Goal: Information Seeking & Learning: Learn about a topic

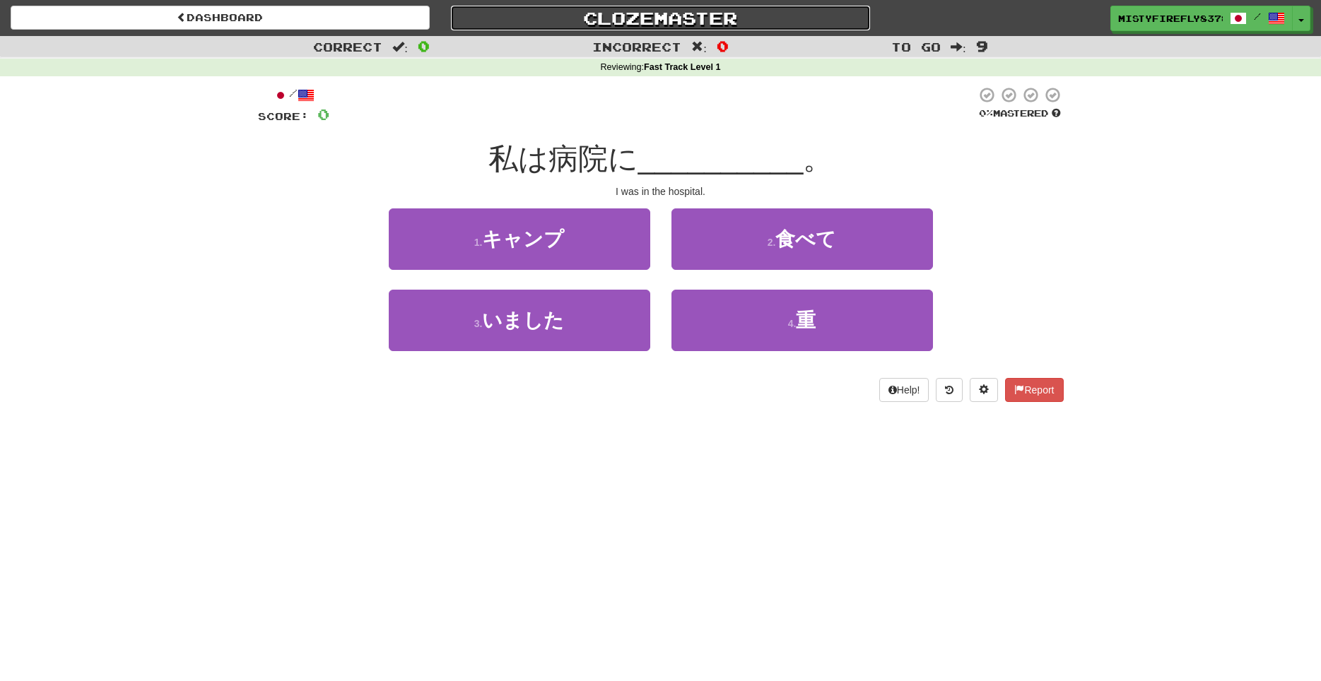
click at [589, 14] on link "Clozemaster" at bounding box center [660, 18] width 419 height 25
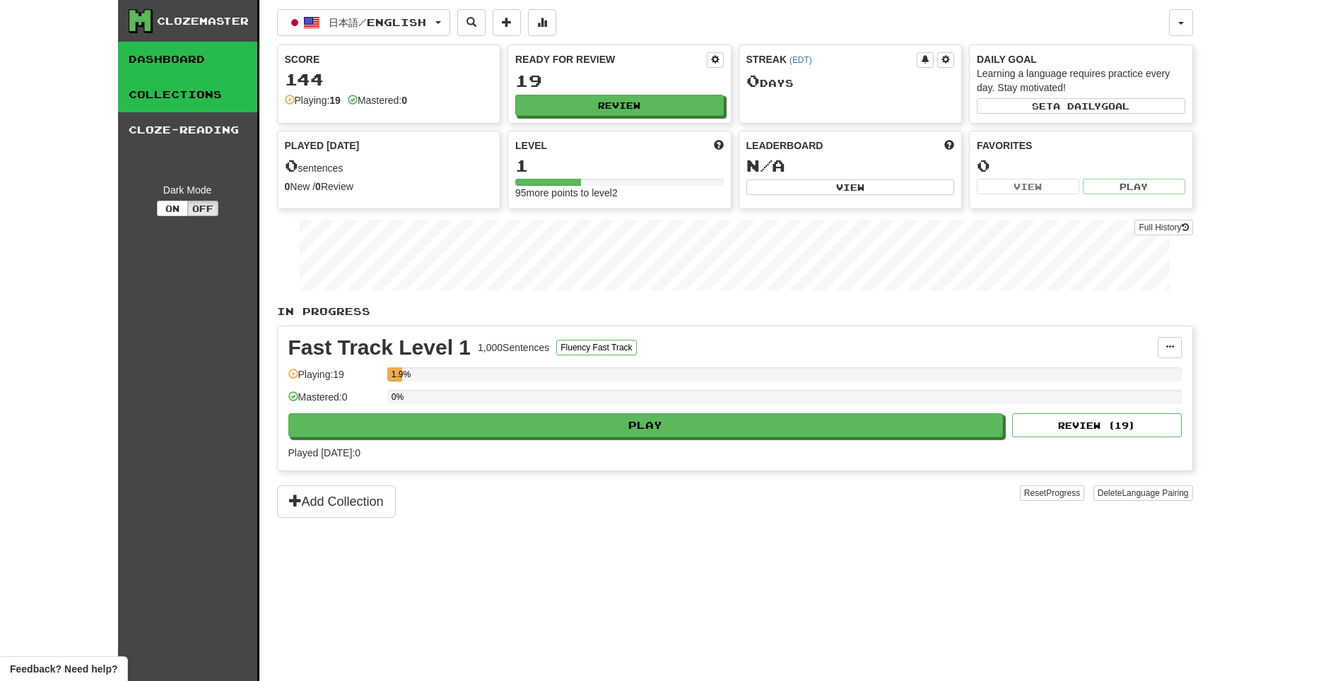
click at [214, 93] on link "Collections" at bounding box center [187, 94] width 139 height 35
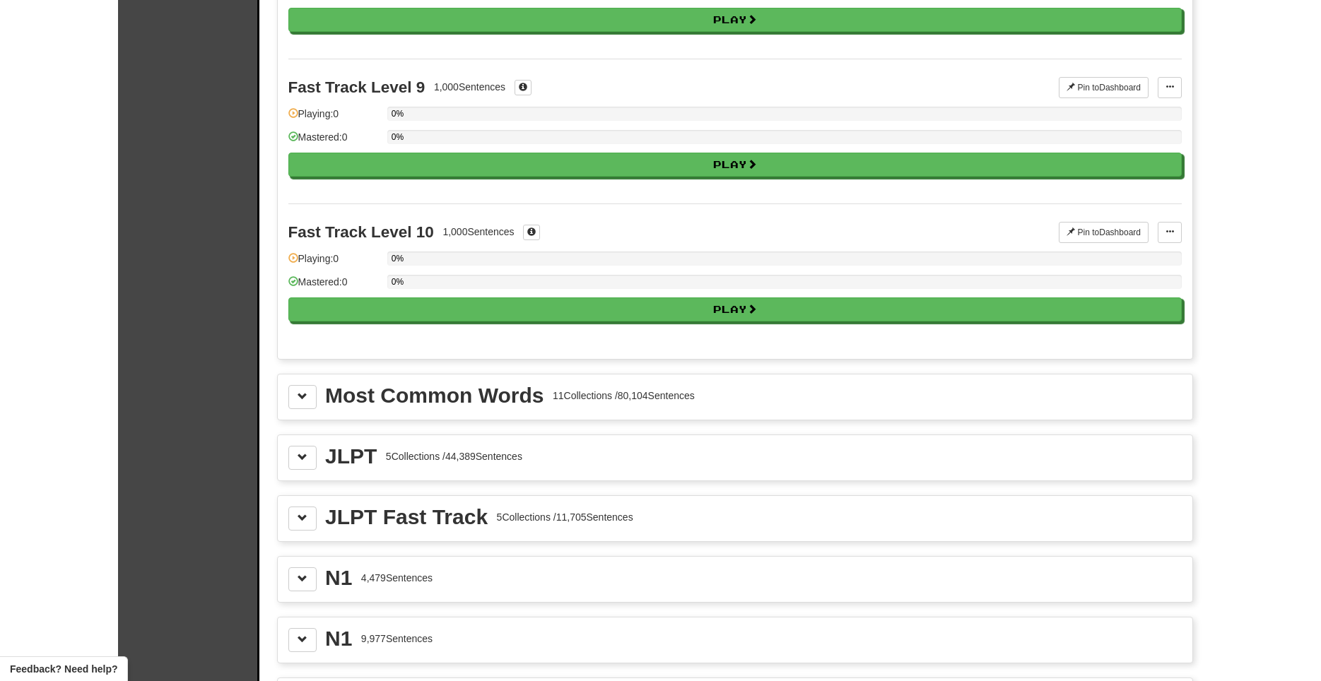
scroll to position [1297, 0]
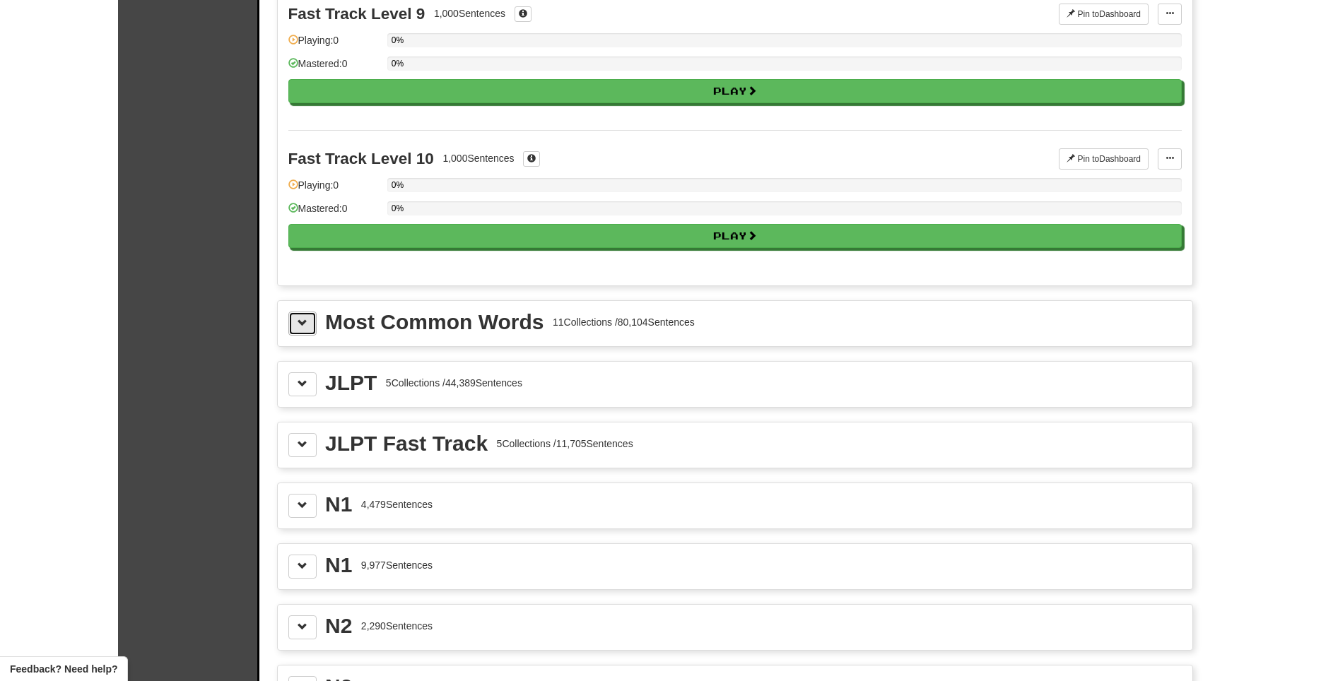
click at [301, 315] on button at bounding box center [302, 324] width 28 height 24
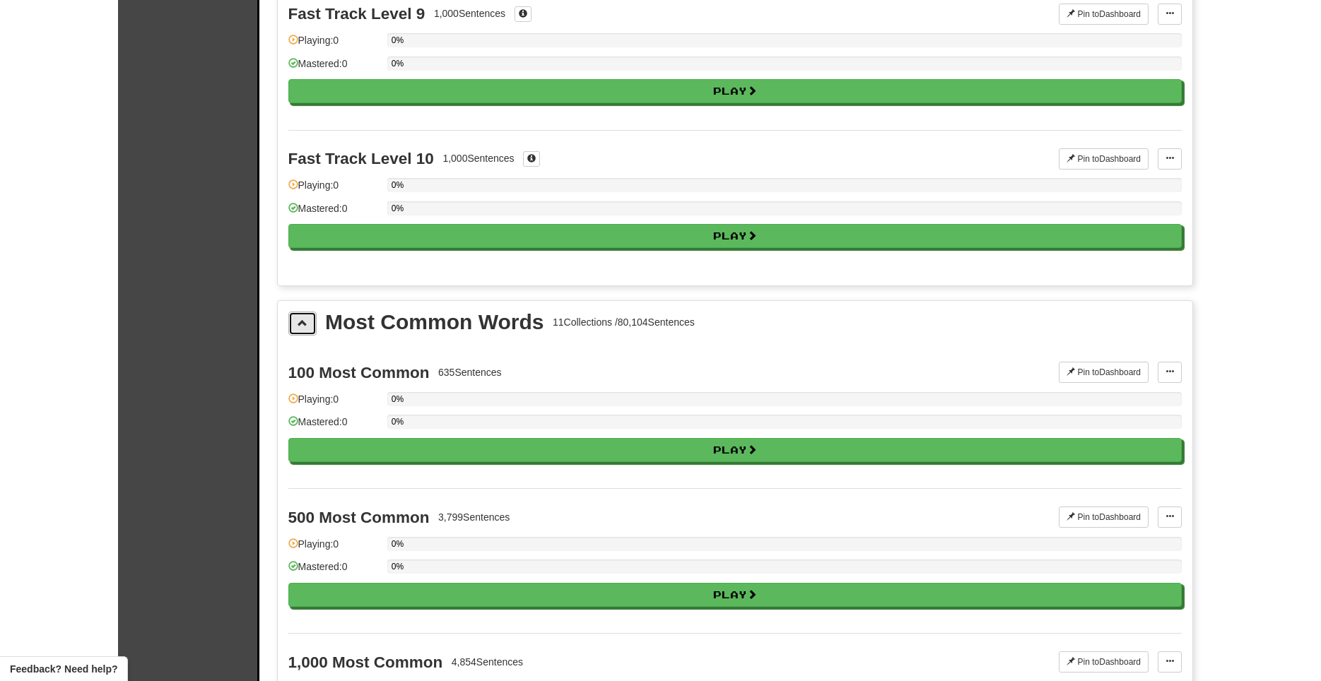
click at [300, 321] on span at bounding box center [302, 323] width 10 height 10
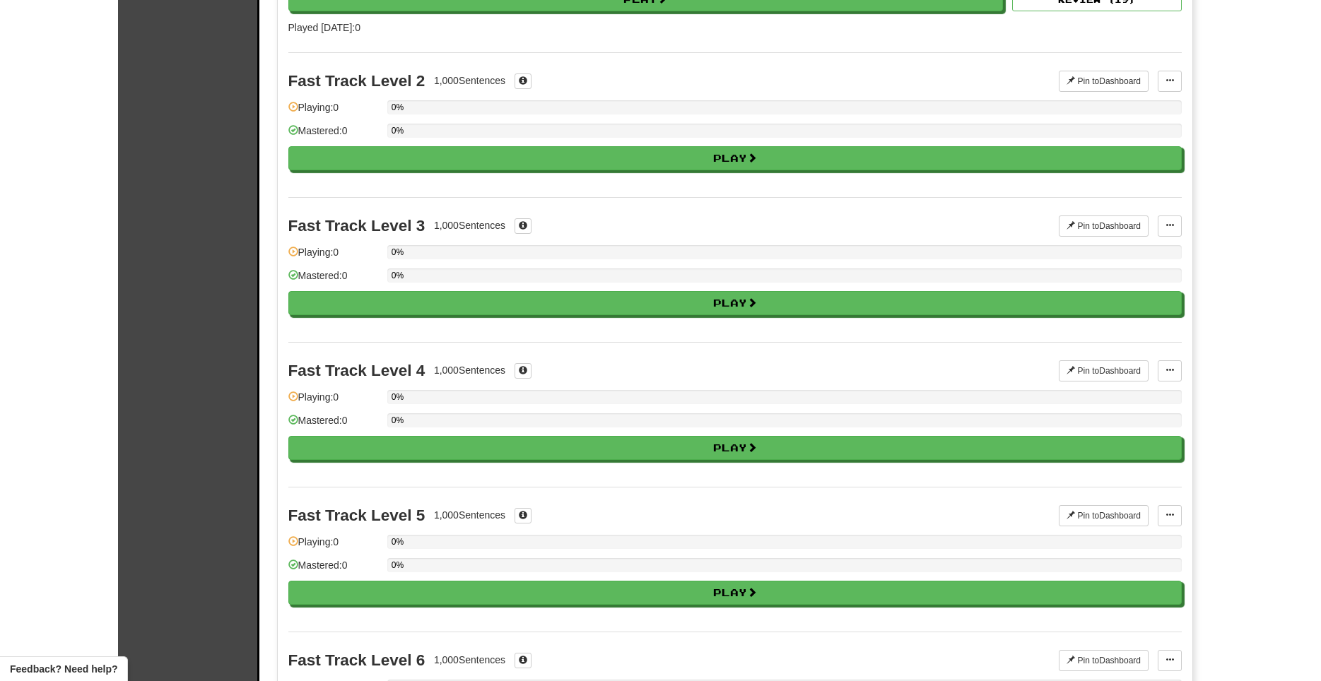
scroll to position [0, 0]
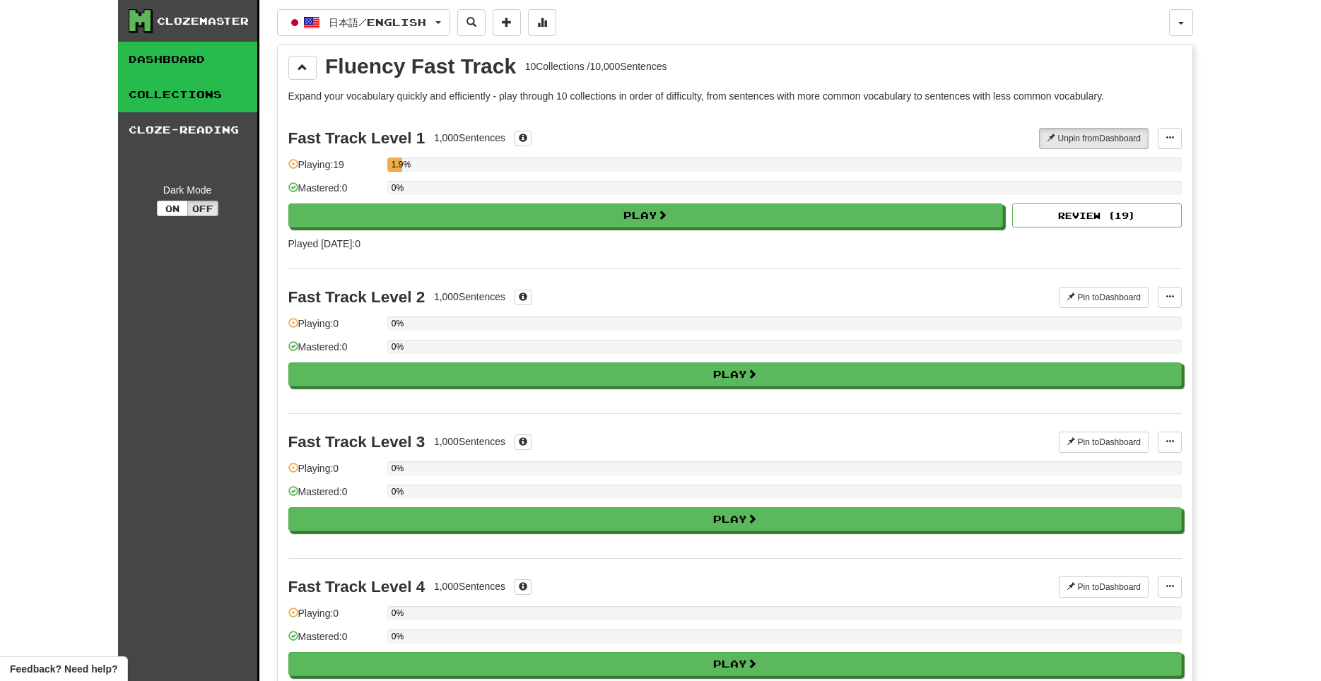
click at [227, 62] on link "Dashboard" at bounding box center [187, 59] width 139 height 35
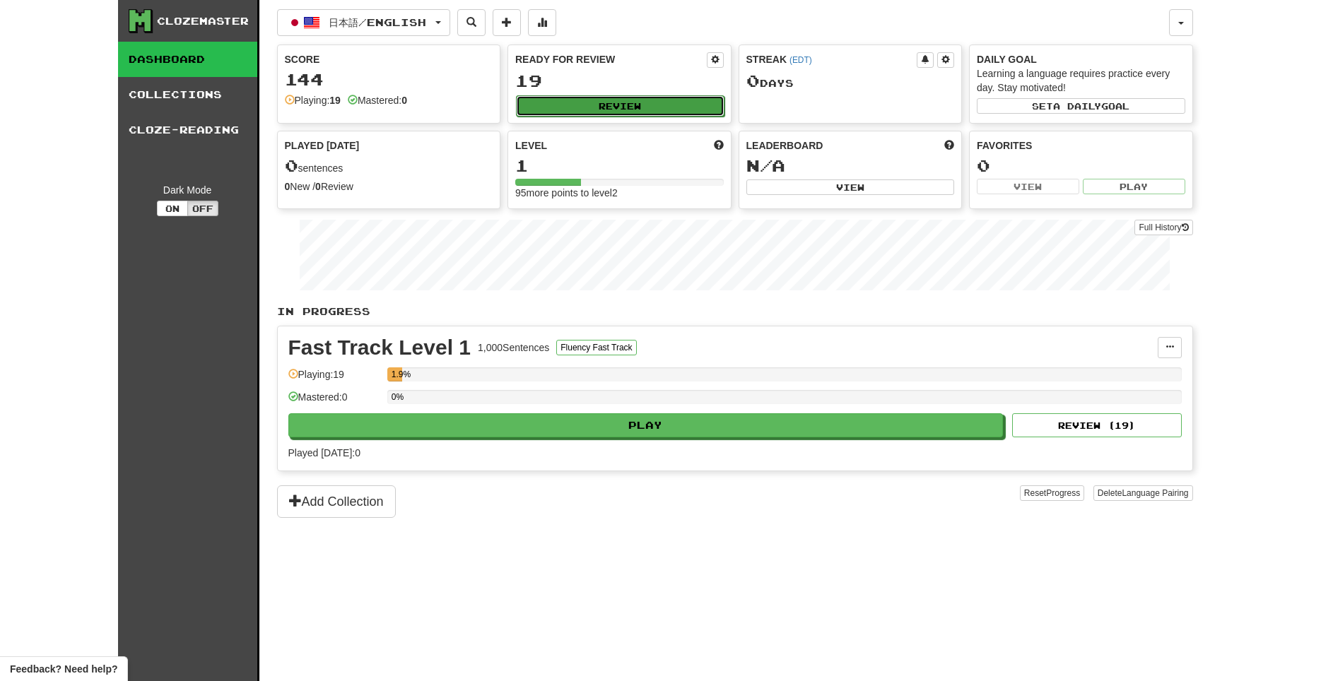
click at [534, 100] on button "Review" at bounding box center [620, 105] width 208 height 21
select select "**"
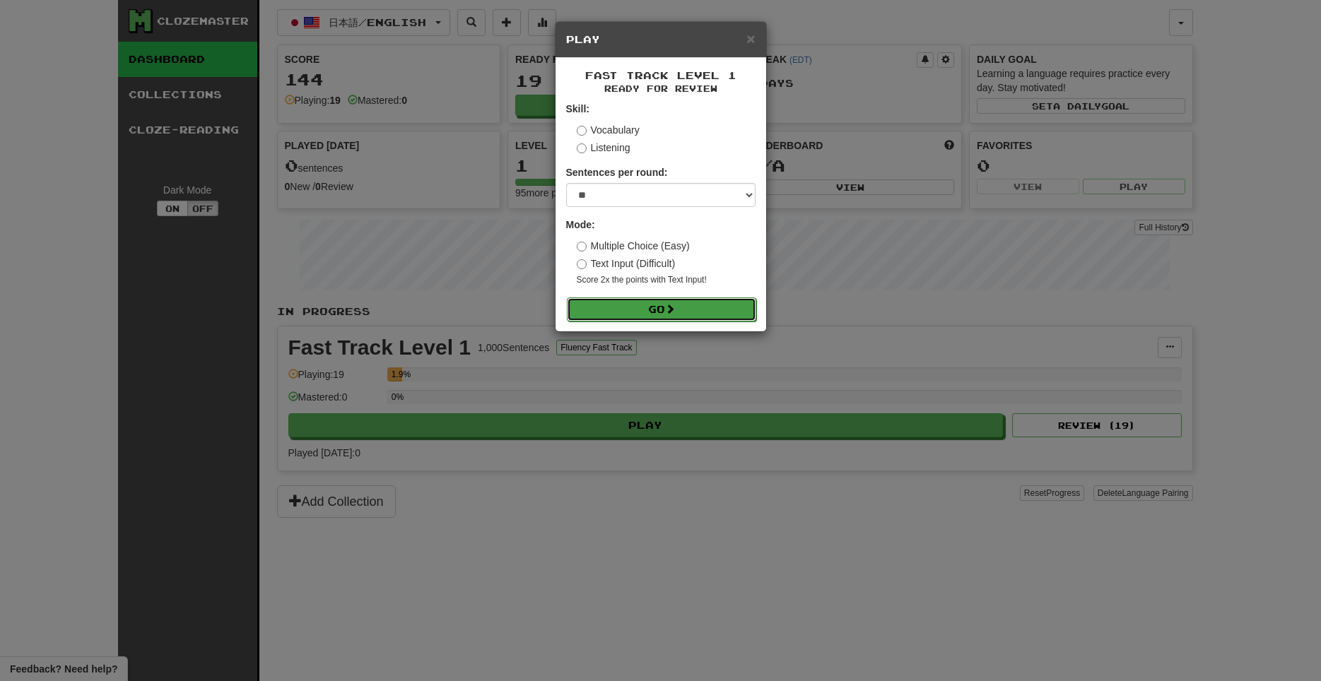
click at [678, 303] on button "Go" at bounding box center [661, 309] width 189 height 24
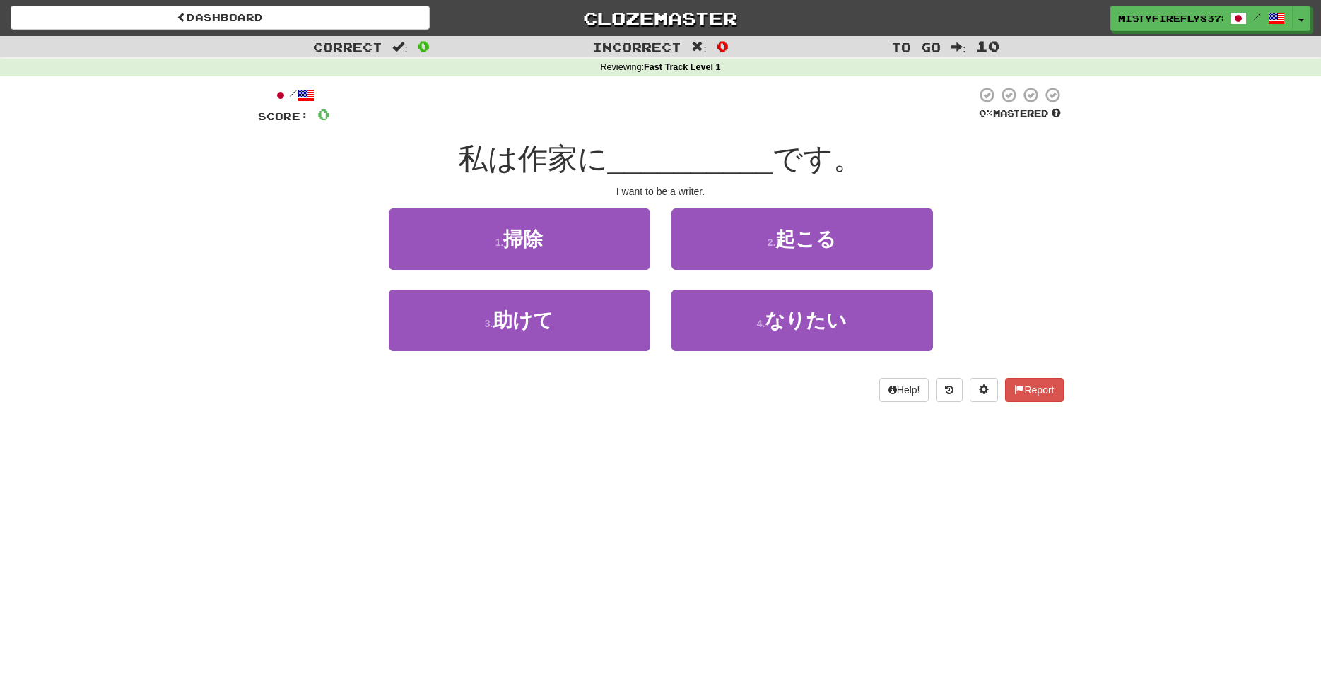
click at [642, 114] on div at bounding box center [652, 105] width 647 height 39
click at [978, 247] on div "1 . 掃除 2 . 起こる" at bounding box center [661, 248] width 848 height 81
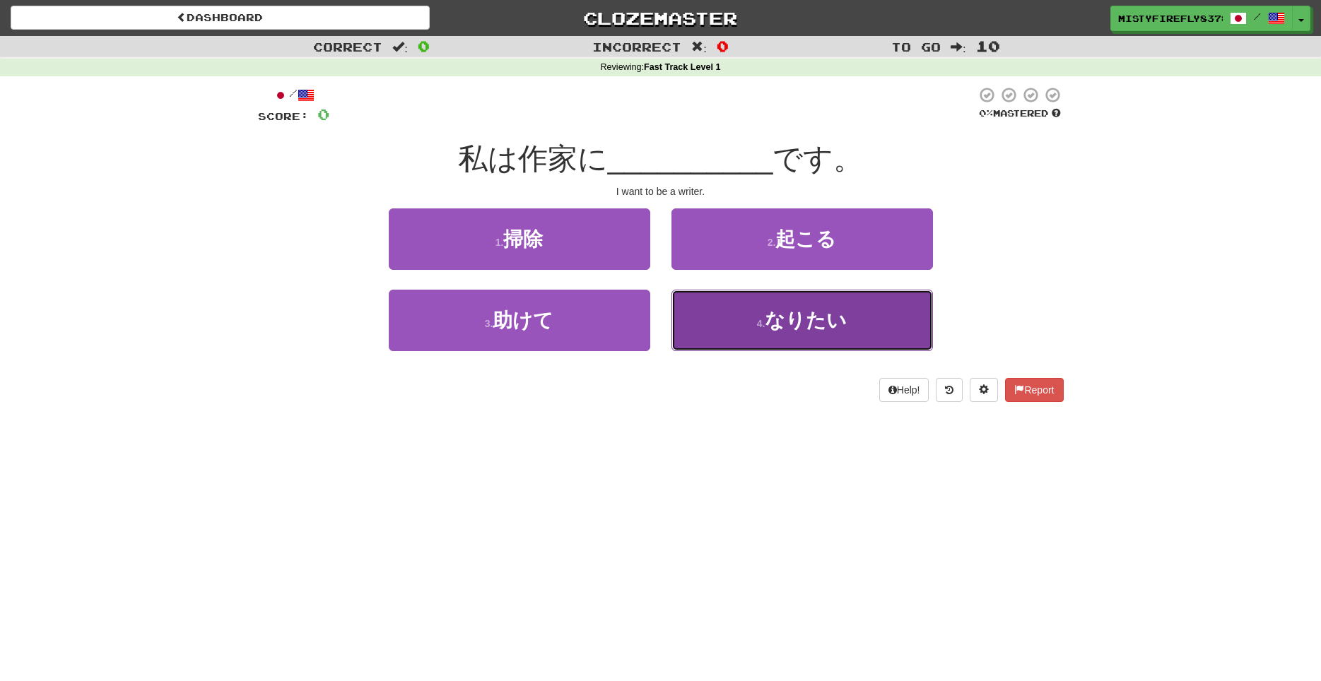
click at [785, 329] on span "なりたい" at bounding box center [806, 320] width 82 height 22
